Goal: Task Accomplishment & Management: Complete application form

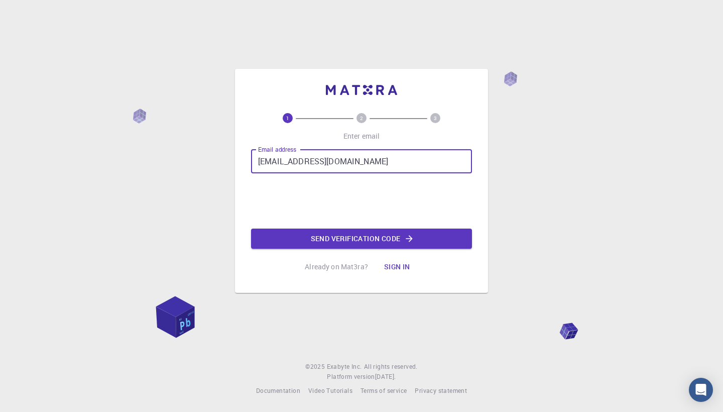
type input "[EMAIL_ADDRESS][DOMAIN_NAME]"
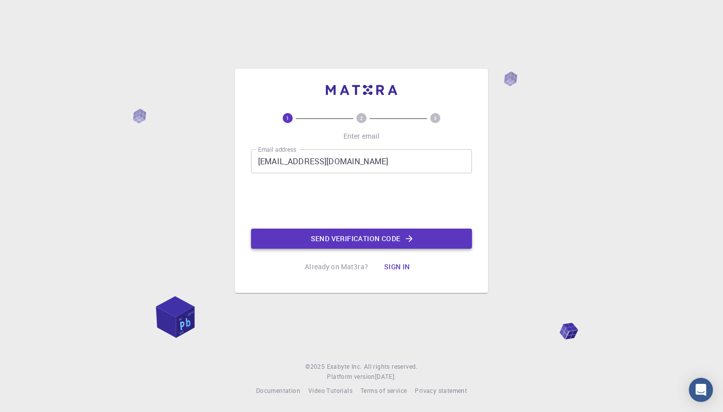
click at [353, 238] on button "Send verification code" at bounding box center [361, 238] width 221 height 20
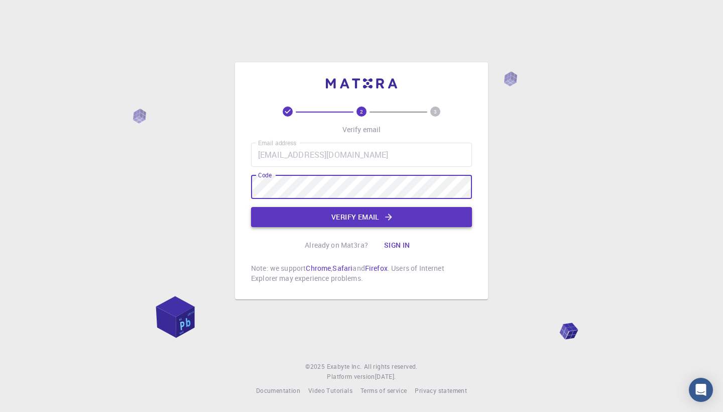
click at [330, 218] on button "Verify email" at bounding box center [361, 217] width 221 height 20
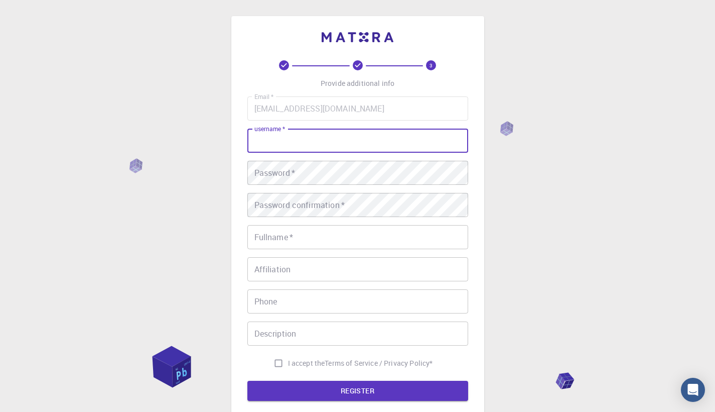
click at [317, 137] on input "username   *" at bounding box center [357, 140] width 221 height 24
type input "rampini"
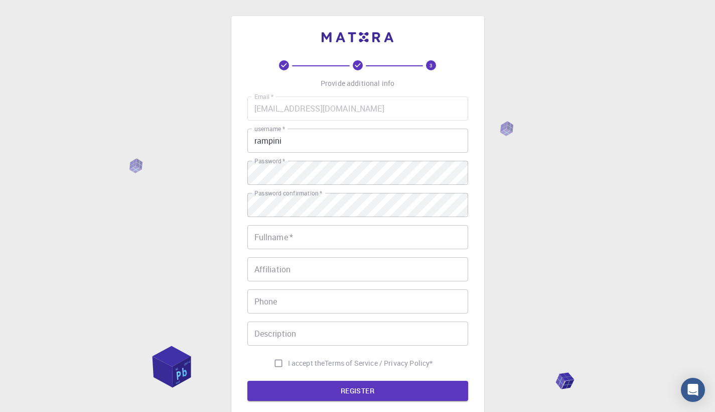
click at [496, 234] on div "3 Provide additional info Email   * [EMAIL_ADDRESS][DOMAIN_NAME] Email   * user…" at bounding box center [357, 255] width 715 height 511
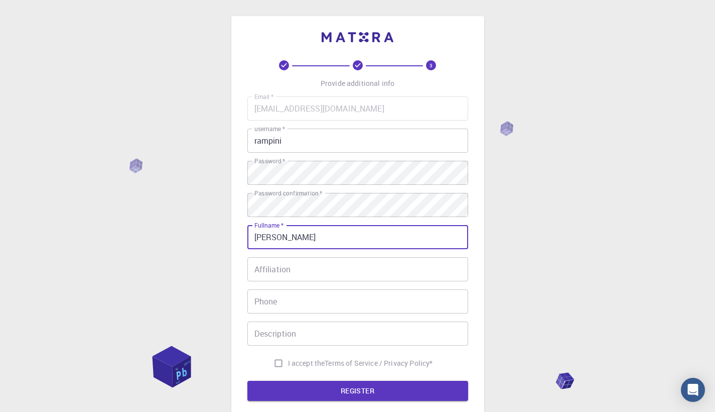
type input "[PERSON_NAME]"
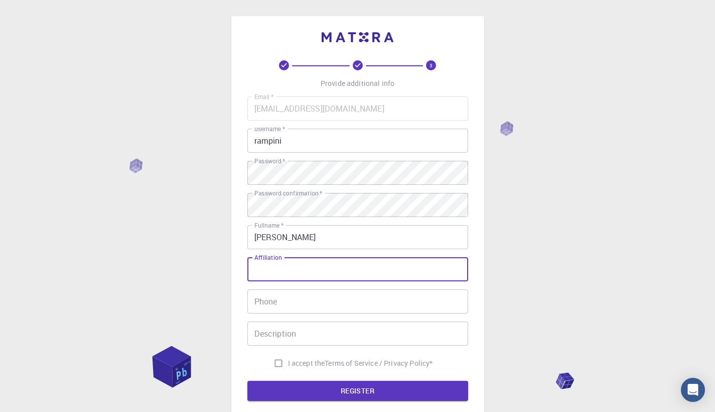
click at [302, 272] on input "Affiliation" at bounding box center [357, 269] width 221 height 24
click at [205, 271] on div "3 Provide additional info Email   * [EMAIL_ADDRESS][DOMAIN_NAME] Email   * user…" at bounding box center [357, 255] width 715 height 511
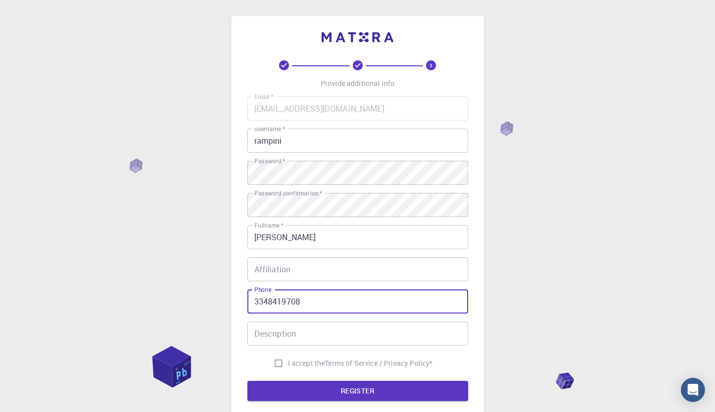
type input "3348419708"
click at [280, 331] on div "Description Description" at bounding box center [357, 333] width 221 height 24
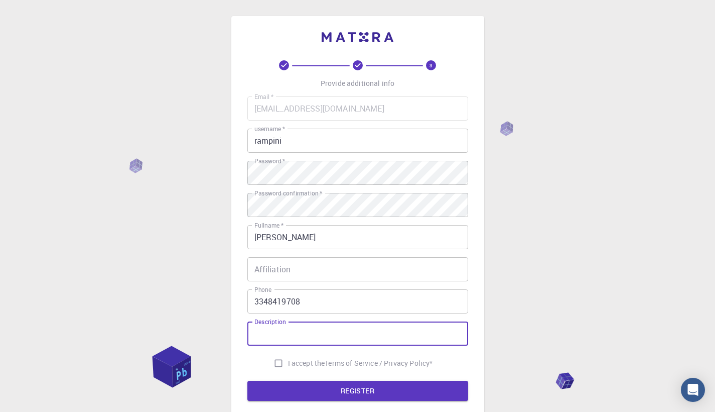
click at [273, 362] on input "I accept the Terms of Service / Privacy Policy *" at bounding box center [278, 362] width 19 height 19
checkbox input "true"
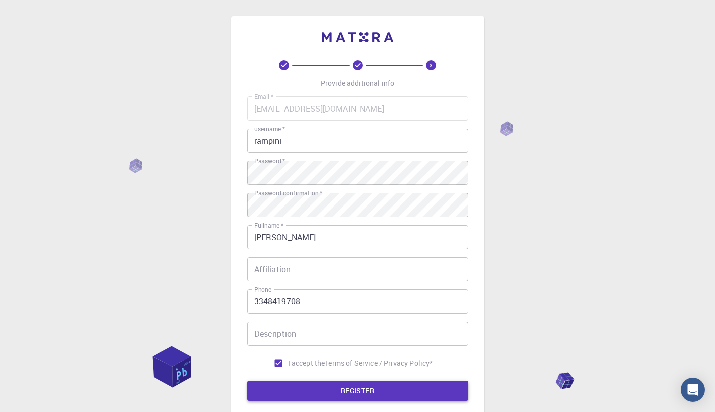
click at [282, 388] on button "REGISTER" at bounding box center [357, 390] width 221 height 20
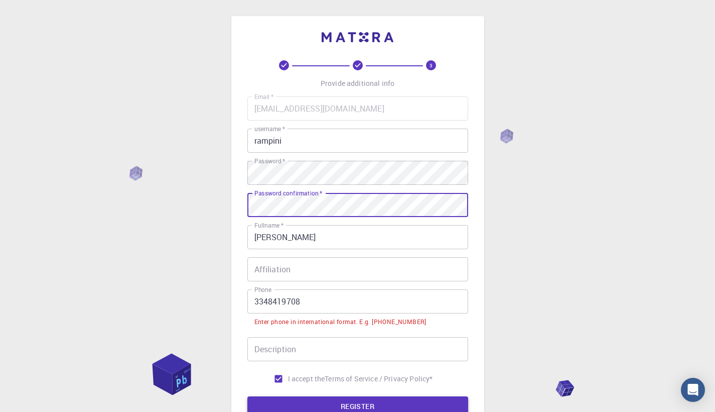
click at [337, 405] on button "REGISTER" at bounding box center [357, 406] width 221 height 20
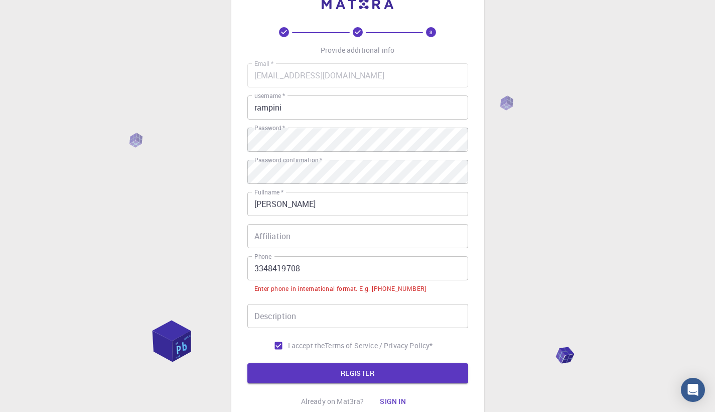
scroll to position [38, 0]
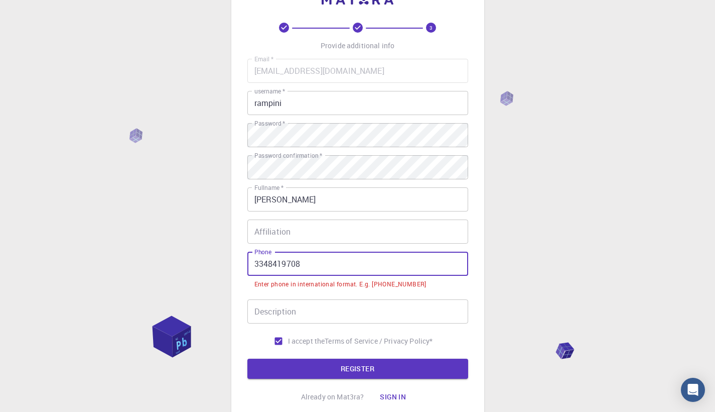
click at [255, 267] on input "3348419708" at bounding box center [357, 263] width 221 height 24
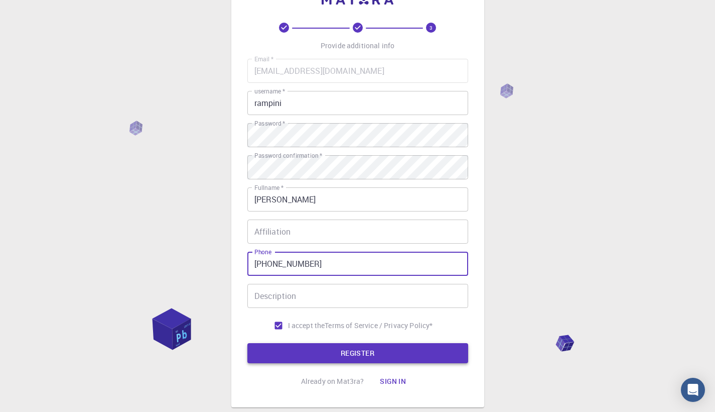
type input "[PHONE_NUMBER]"
click at [281, 351] on button "REGISTER" at bounding box center [357, 353] width 221 height 20
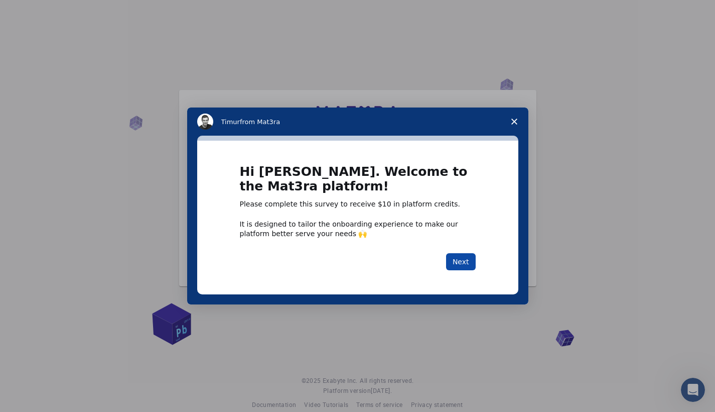
click at [460, 266] on button "Next" at bounding box center [461, 261] width 30 height 17
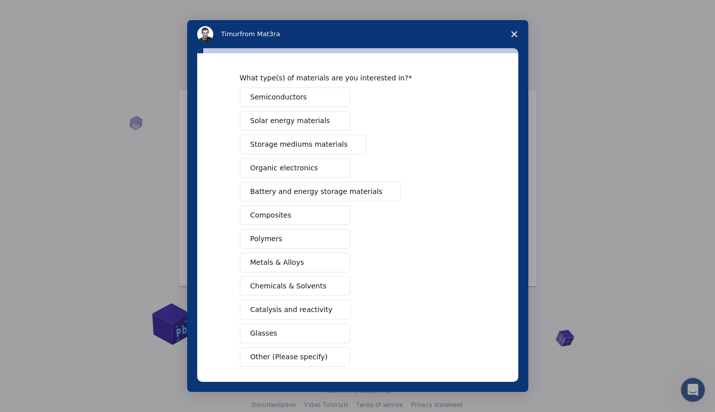
scroll to position [55, 0]
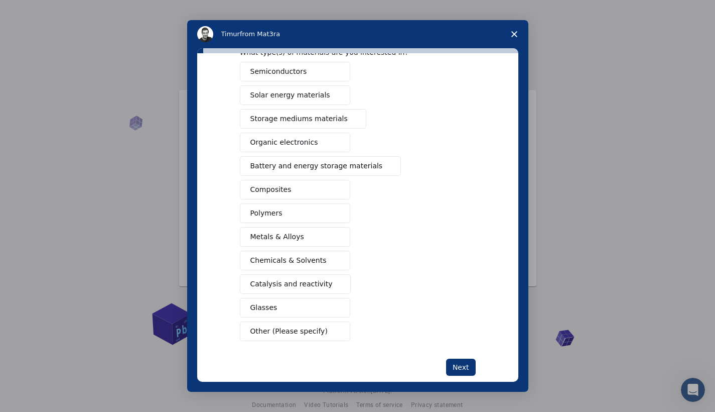
click at [304, 234] on button "Metals & Alloys" at bounding box center [295, 237] width 110 height 20
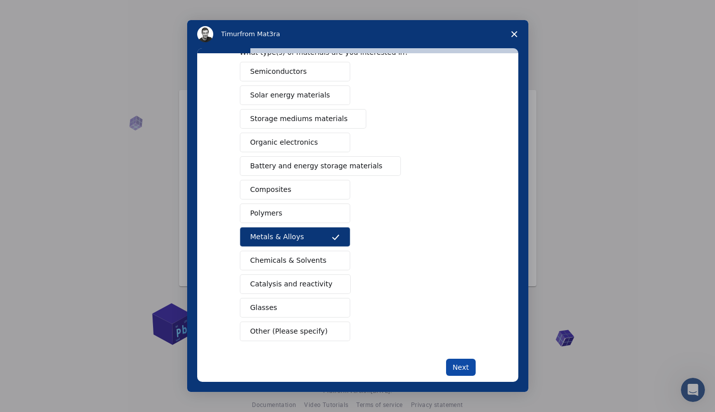
click at [469, 364] on button "Next" at bounding box center [461, 366] width 30 height 17
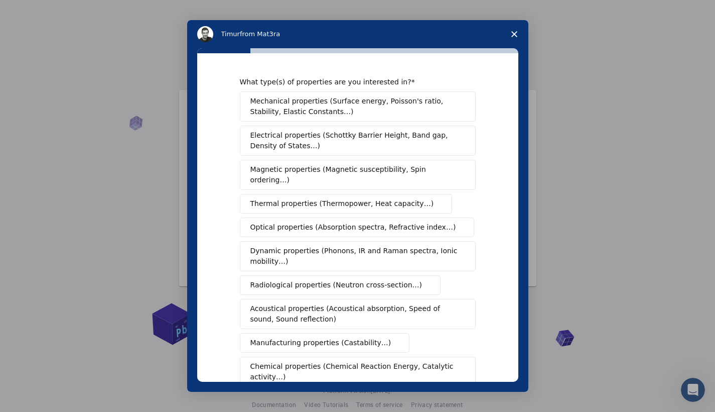
click at [334, 198] on span "Thermal properties (Thermopower, Heat capacity…)" at bounding box center [342, 203] width 184 height 11
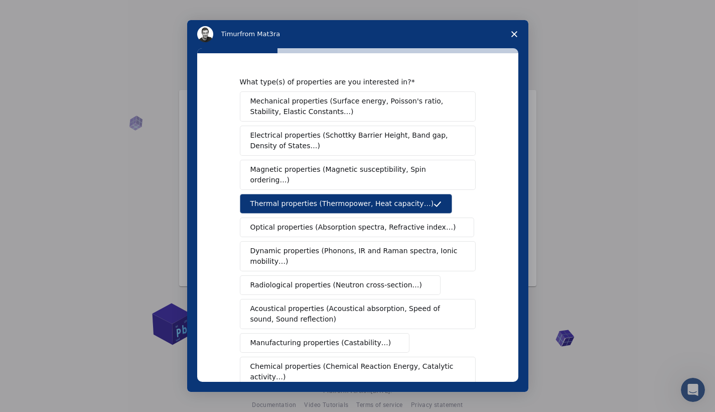
click at [343, 111] on span "Mechanical properties (Surface energy, Poisson's ratio, Stability, Elastic Cons…" at bounding box center [354, 106] width 209 height 21
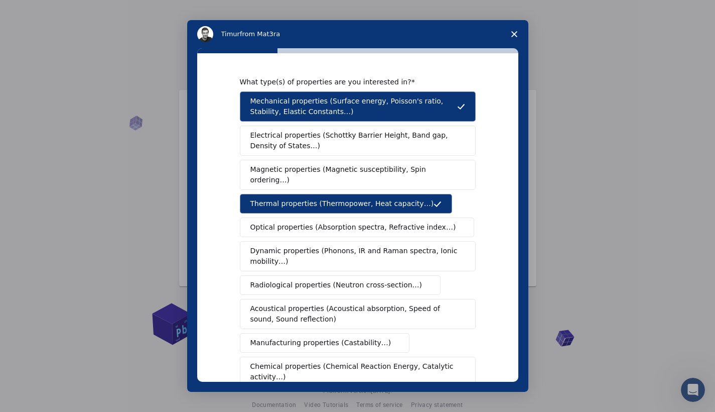
click at [340, 173] on span "Magnetic properties (Magnetic susceptibility, Spin ordering…)" at bounding box center [353, 174] width 207 height 21
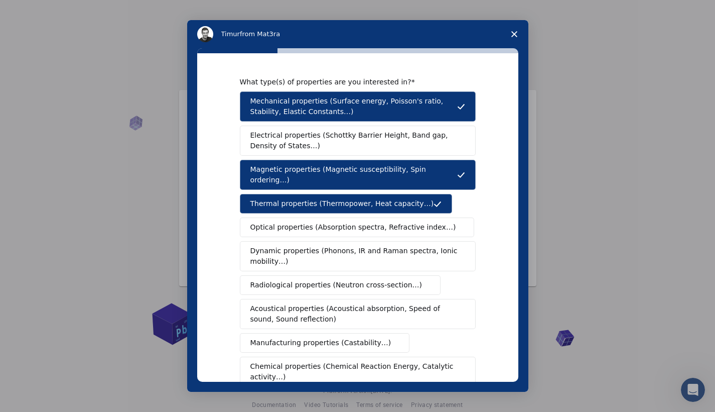
click at [339, 173] on span "Magnetic properties (Magnetic susceptibility, Spin ordering…)" at bounding box center [353, 174] width 207 height 21
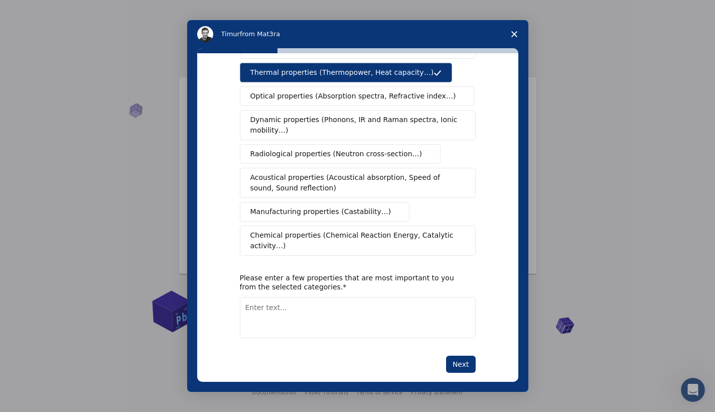
scroll to position [135, 0]
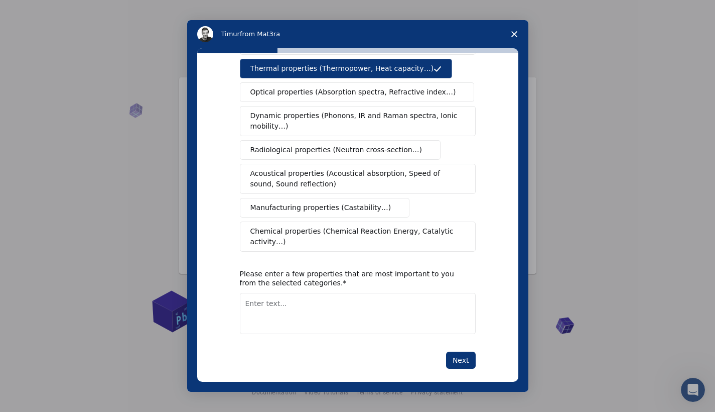
click at [335, 295] on textarea "Enter text..." at bounding box center [358, 313] width 236 height 41
type textarea "thermal properties"
click at [463, 351] on button "Next" at bounding box center [461, 359] width 30 height 17
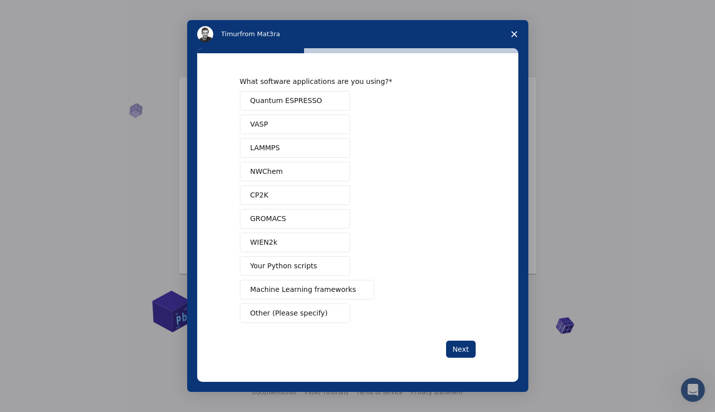
scroll to position [1, 0]
click at [472, 348] on button "Next" at bounding box center [461, 348] width 30 height 17
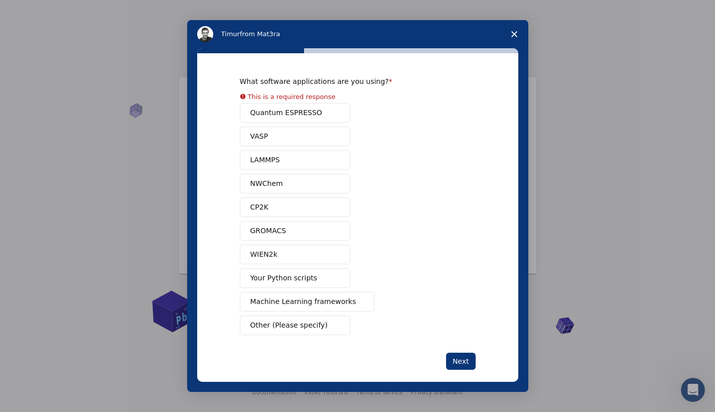
click at [518, 29] on span "Close survey" at bounding box center [514, 34] width 28 height 28
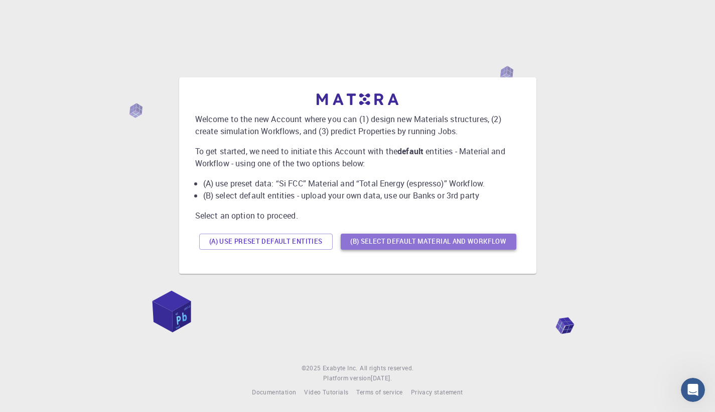
click at [433, 246] on button "(B) Select default material and workflow" at bounding box center [429, 241] width 176 height 16
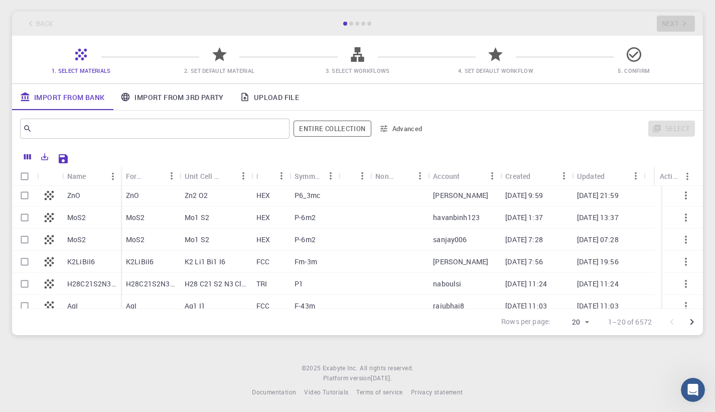
scroll to position [174, 0]
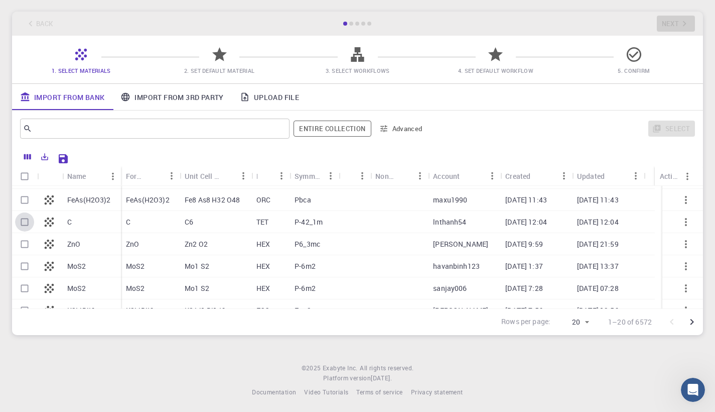
click at [26, 220] on input "Select row" at bounding box center [24, 221] width 19 height 19
checkbox input "true"
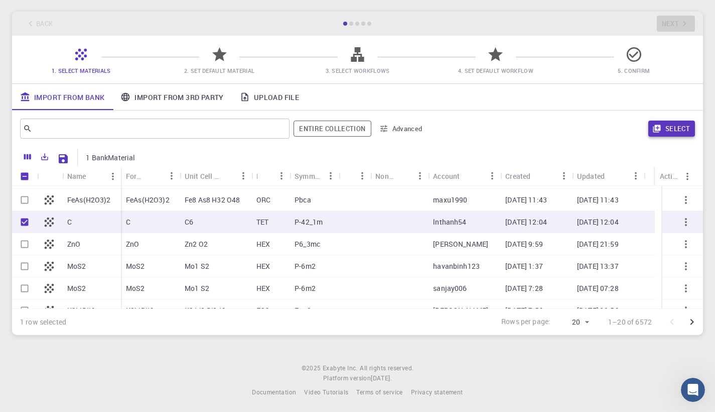
click at [657, 131] on icon "button" at bounding box center [656, 128] width 9 height 9
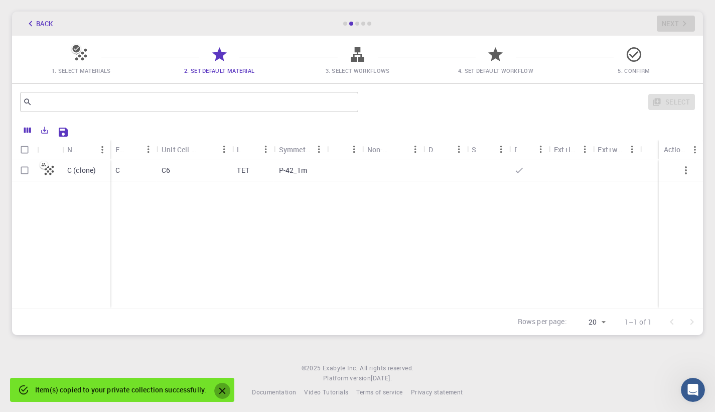
click at [224, 385] on icon "Close" at bounding box center [222, 390] width 11 height 11
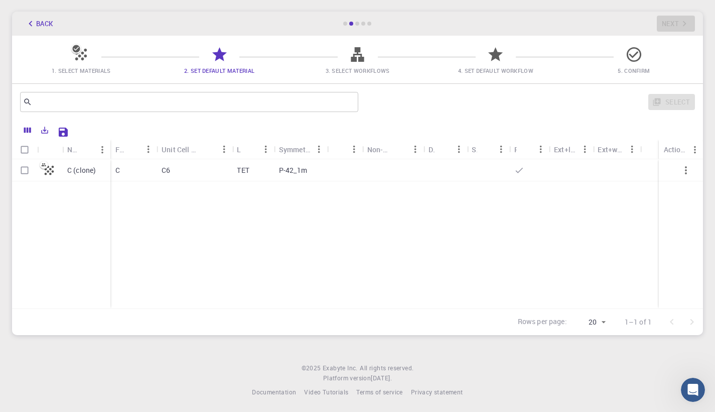
click at [20, 167] on input "Select row" at bounding box center [24, 170] width 19 height 19
checkbox input "true"
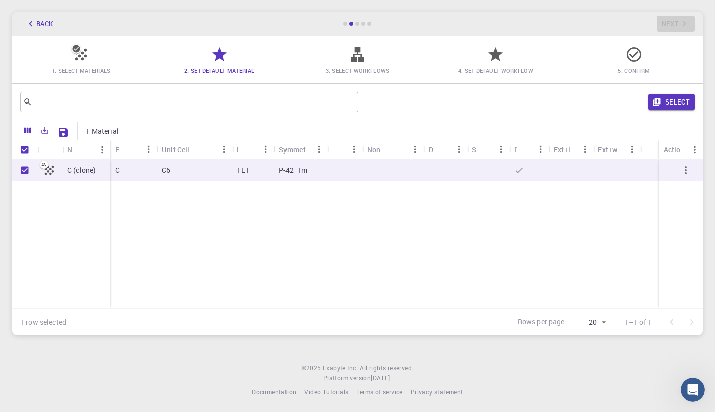
checkbox input "true"
click at [682, 105] on button "Select" at bounding box center [671, 102] width 47 height 16
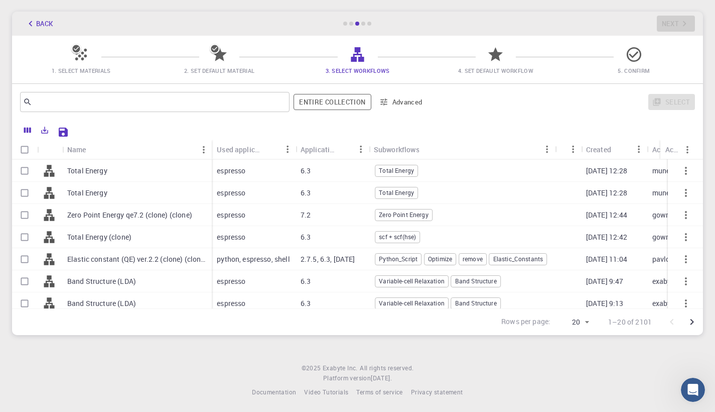
scroll to position [22, 0]
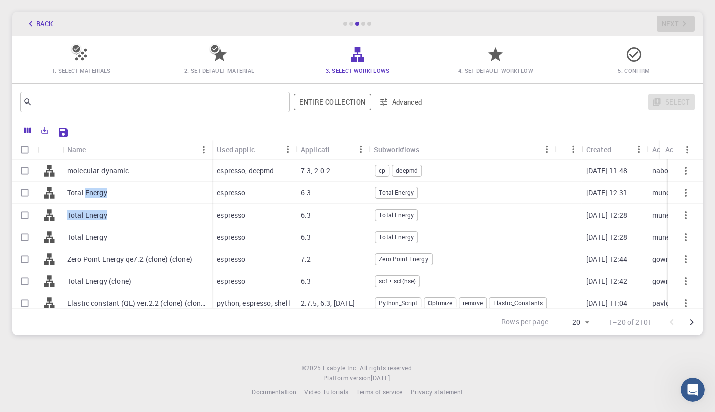
drag, startPoint x: 166, startPoint y: 295, endPoint x: 85, endPoint y: 195, distance: 128.2
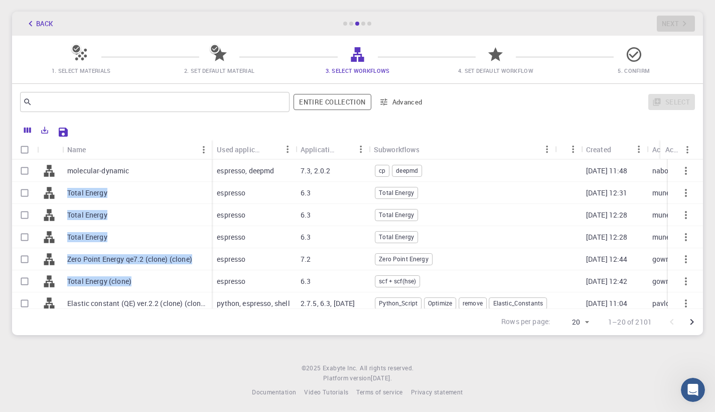
drag, startPoint x: 132, startPoint y: 287, endPoint x: 63, endPoint y: 176, distance: 131.2
click at [63, 176] on div "[PERSON_NAME] molecular-dynamic Total Energy Total Energy Total Energy Zero Poi…" at bounding box center [112, 281] width 200 height 287
drag, startPoint x: 73, startPoint y: 171, endPoint x: 137, endPoint y: 283, distance: 128.6
click at [137, 283] on div "[PERSON_NAME] molecular-dynamic Total Energy Total Energy Total Energy Zero Poi…" at bounding box center [112, 281] width 200 height 287
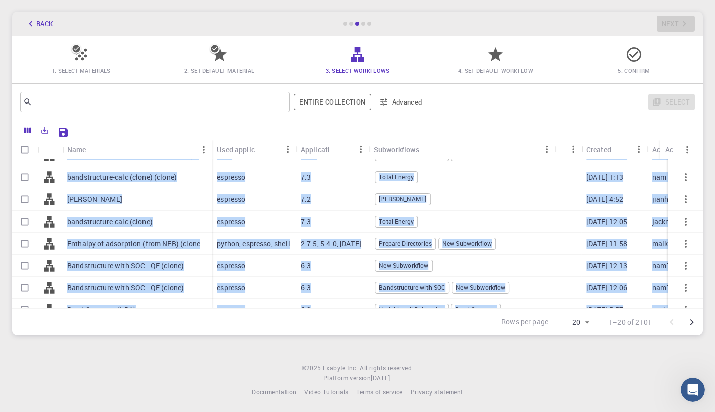
scroll to position [300, 0]
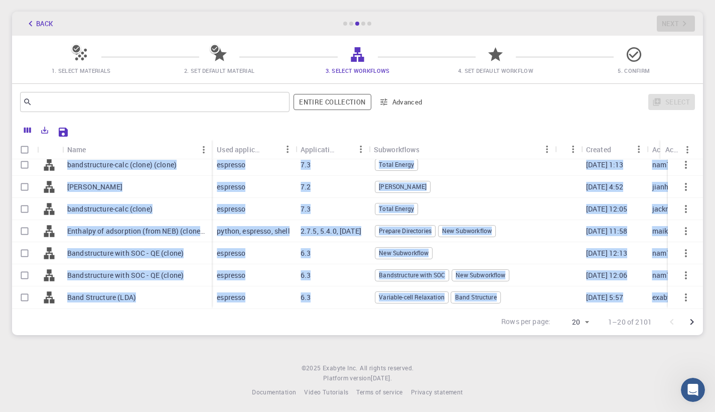
drag, startPoint x: 64, startPoint y: 161, endPoint x: 120, endPoint y: 309, distance: 158.5
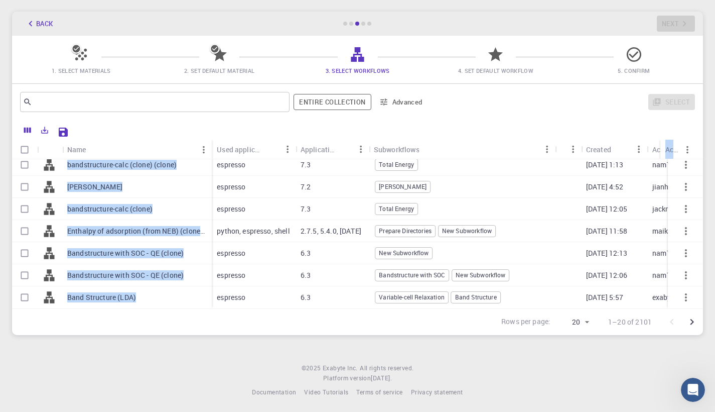
drag, startPoint x: 138, startPoint y: 291, endPoint x: 74, endPoint y: 159, distance: 147.3
click at [74, 159] on div "Name Used application Application Version Subworkflows Tags Created Account Act…" at bounding box center [357, 224] width 691 height 169
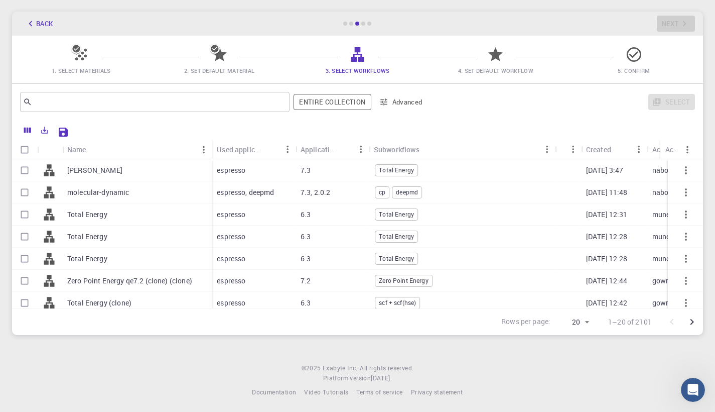
scroll to position [0, 0]
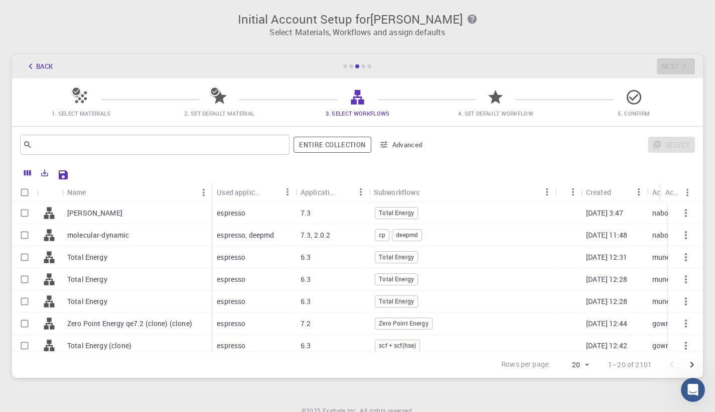
click at [23, 259] on input "Select row" at bounding box center [24, 256] width 19 height 19
checkbox input "true"
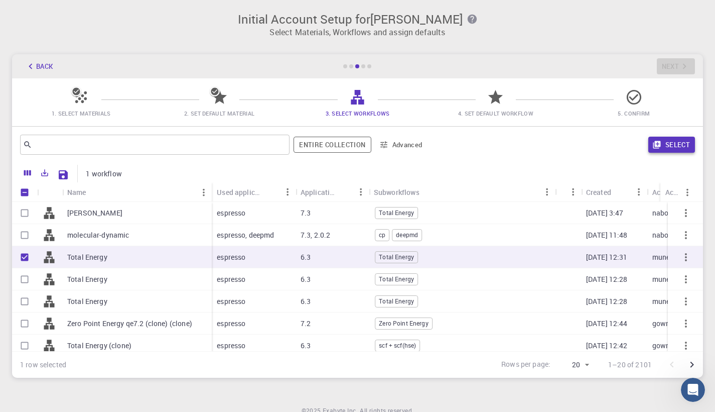
click at [685, 149] on button "Select" at bounding box center [671, 145] width 47 height 16
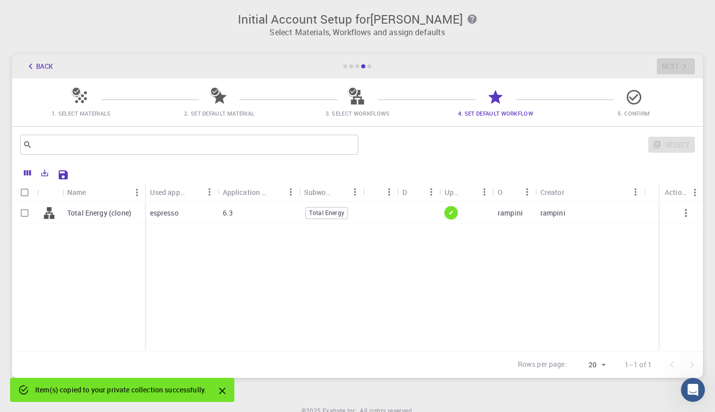
click at [20, 211] on input "Select row" at bounding box center [24, 212] width 19 height 19
checkbox input "true"
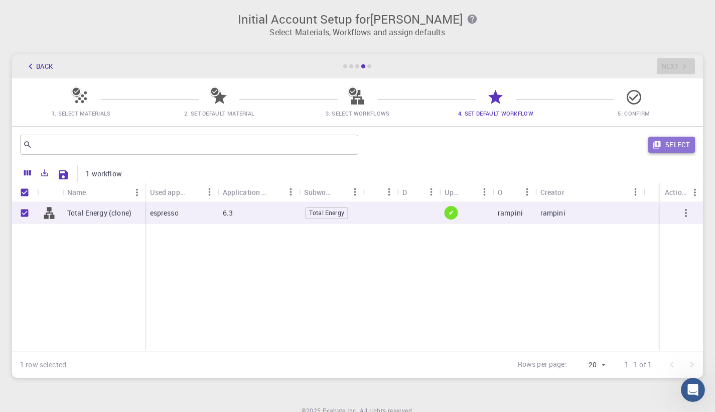
click at [663, 146] on button "Select" at bounding box center [671, 145] width 47 height 16
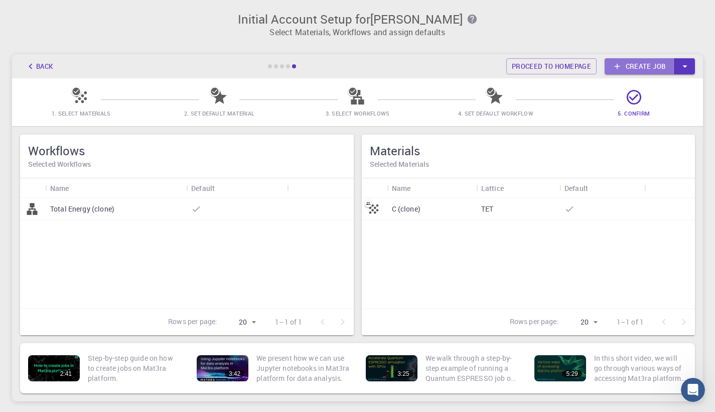
click at [664, 68] on link "Create job" at bounding box center [640, 66] width 70 height 16
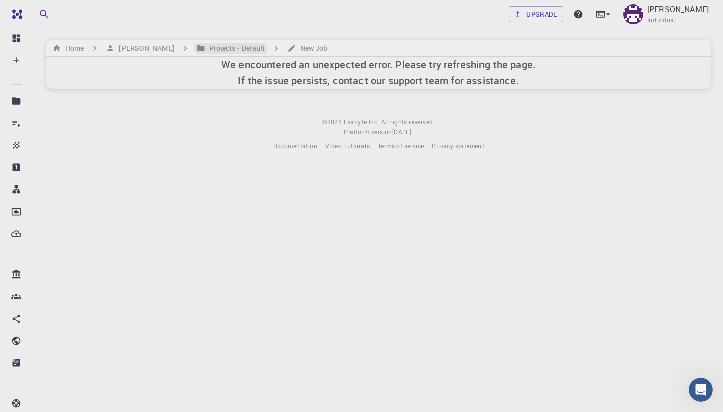
click at [206, 49] on h6 "Projects - Default" at bounding box center [235, 48] width 60 height 11
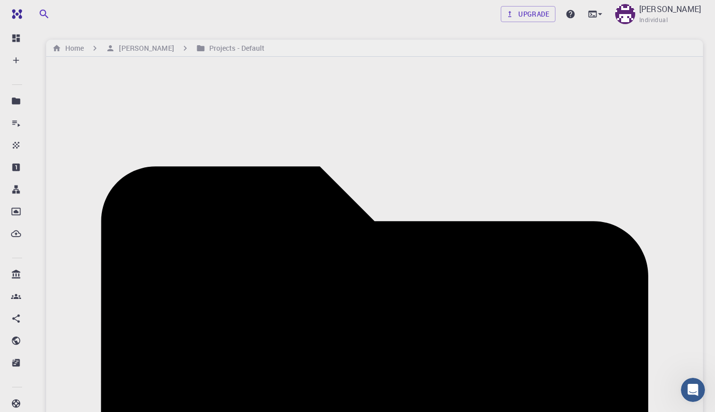
click at [642, 50] on div "Home [PERSON_NAME] Projects - Default" at bounding box center [374, 48] width 657 height 17
click at [642, 43] on div "Home [PERSON_NAME] Projects - Default" at bounding box center [374, 48] width 657 height 17
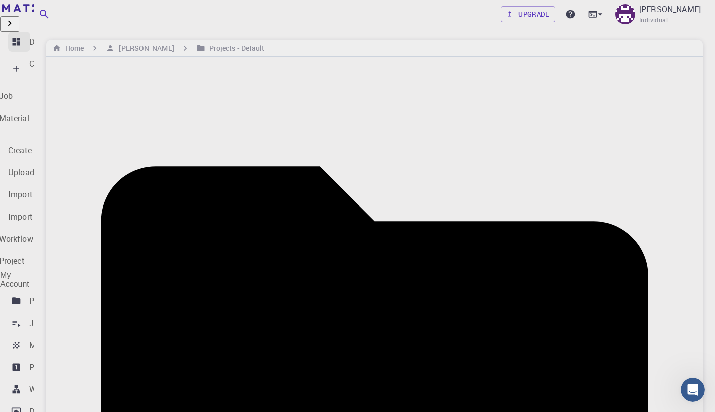
click at [8, 42] on li "Dashboard" at bounding box center [17, 42] width 34 height 20
click at [44, 339] on p "Materials" at bounding box center [46, 345] width 34 height 12
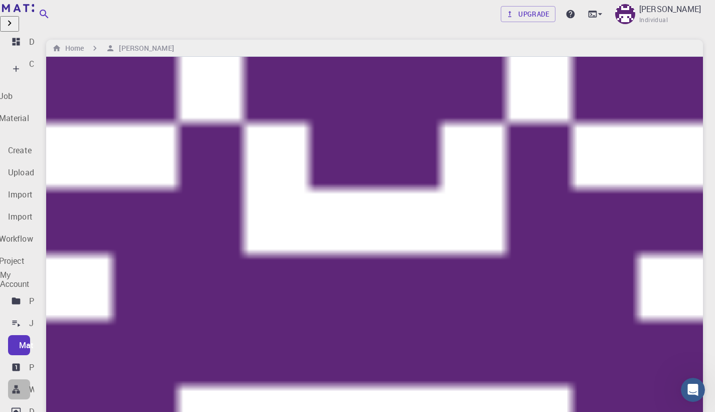
click at [48, 383] on p "Workflows" at bounding box center [48, 389] width 38 height 12
